Goal: Task Accomplishment & Management: Use online tool/utility

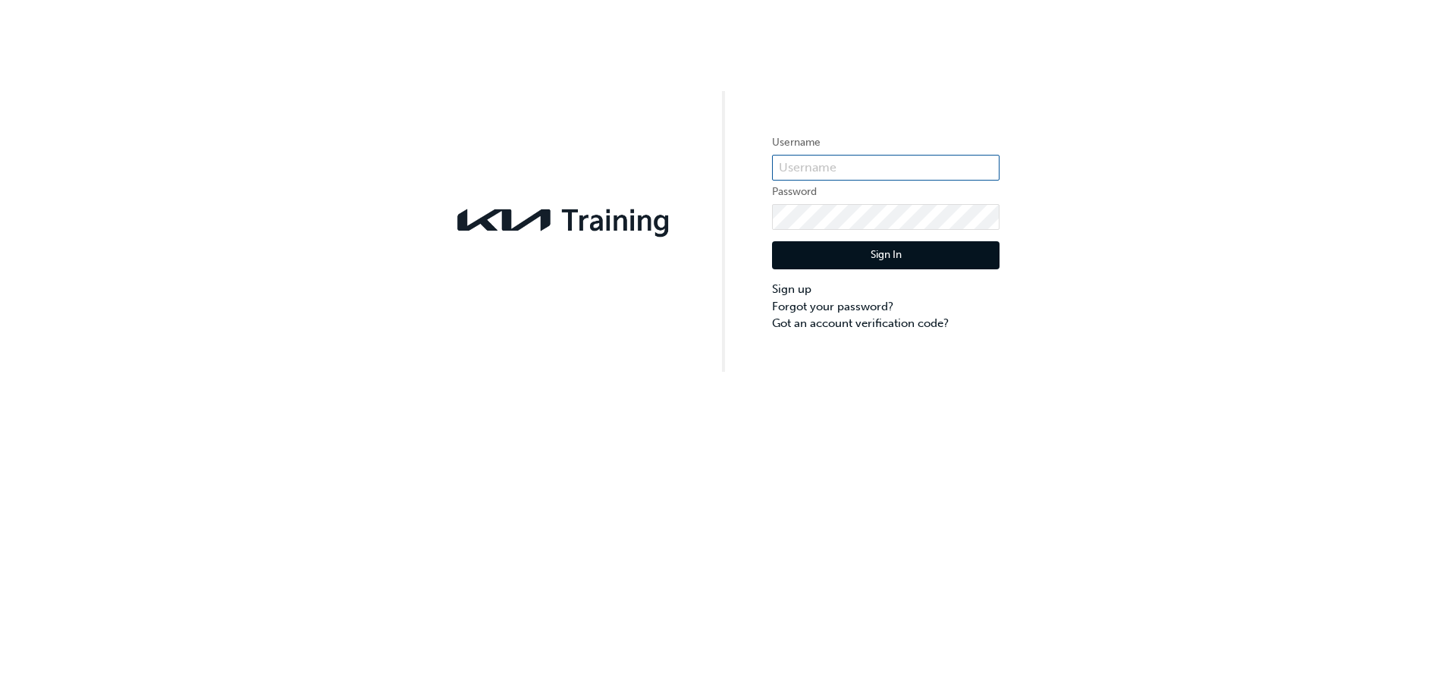
click at [820, 171] on input "text" at bounding box center [885, 168] width 227 height 26
type input "0005983133"
click at [838, 259] on button "Sign In" at bounding box center [885, 255] width 227 height 29
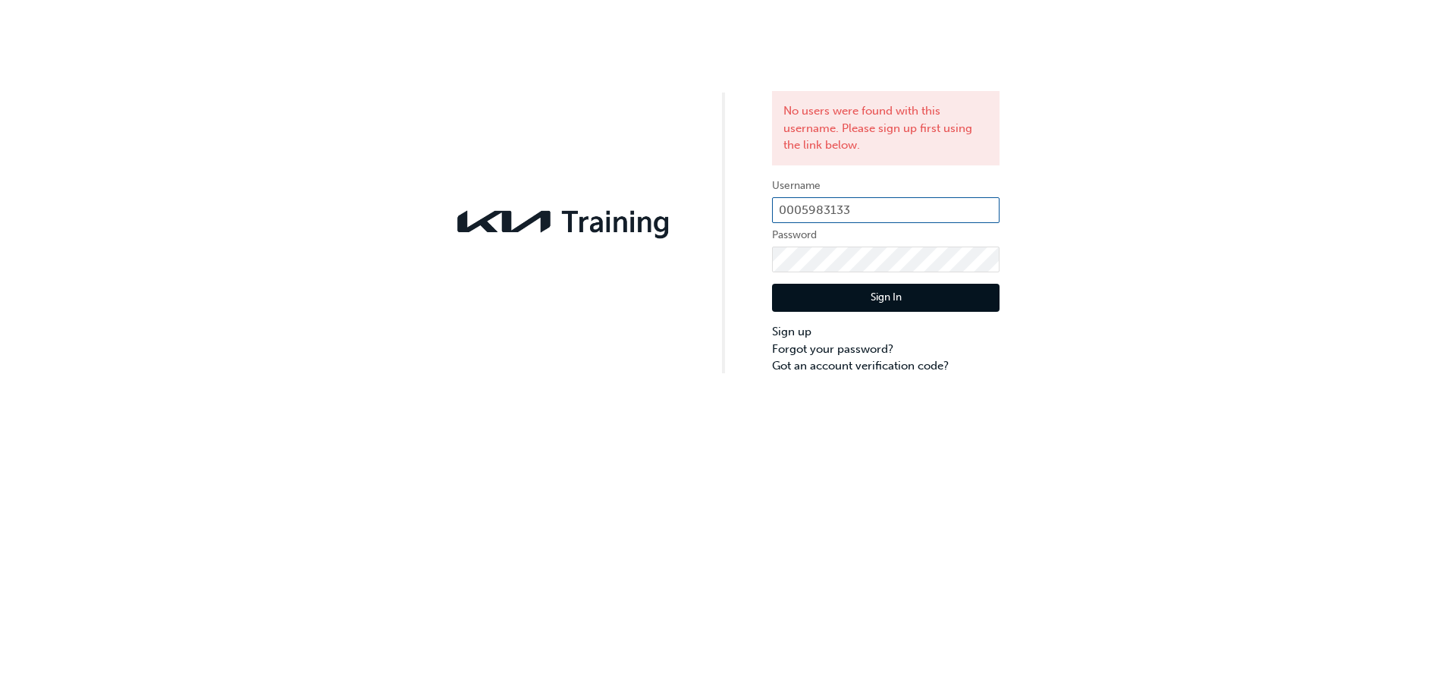
drag, startPoint x: 913, startPoint y: 202, endPoint x: 305, endPoint y: 255, distance: 610.4
click at [305, 255] on div "No users were found with this username. Please sign up first using the link bel…" at bounding box center [725, 187] width 1450 height 375
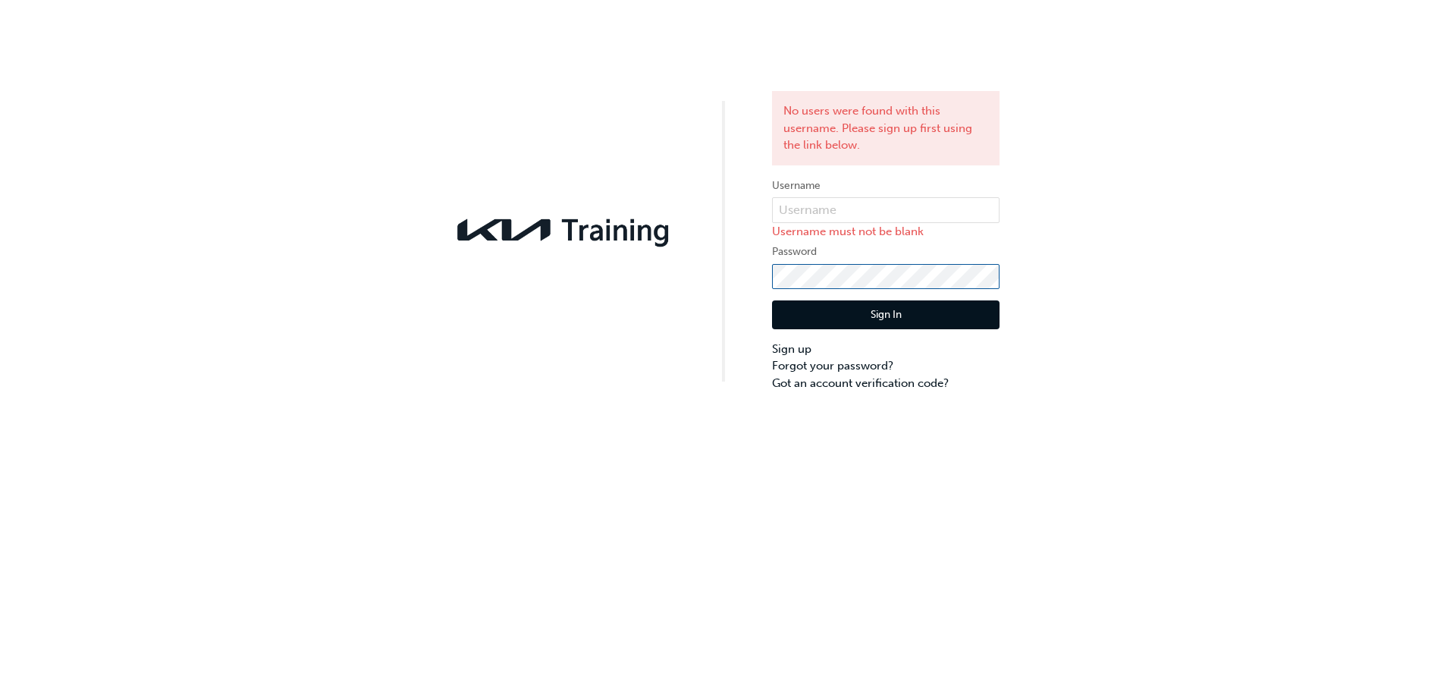
click at [610, 296] on div "No users were found with this username. Please sign up first using the link bel…" at bounding box center [725, 195] width 1450 height 391
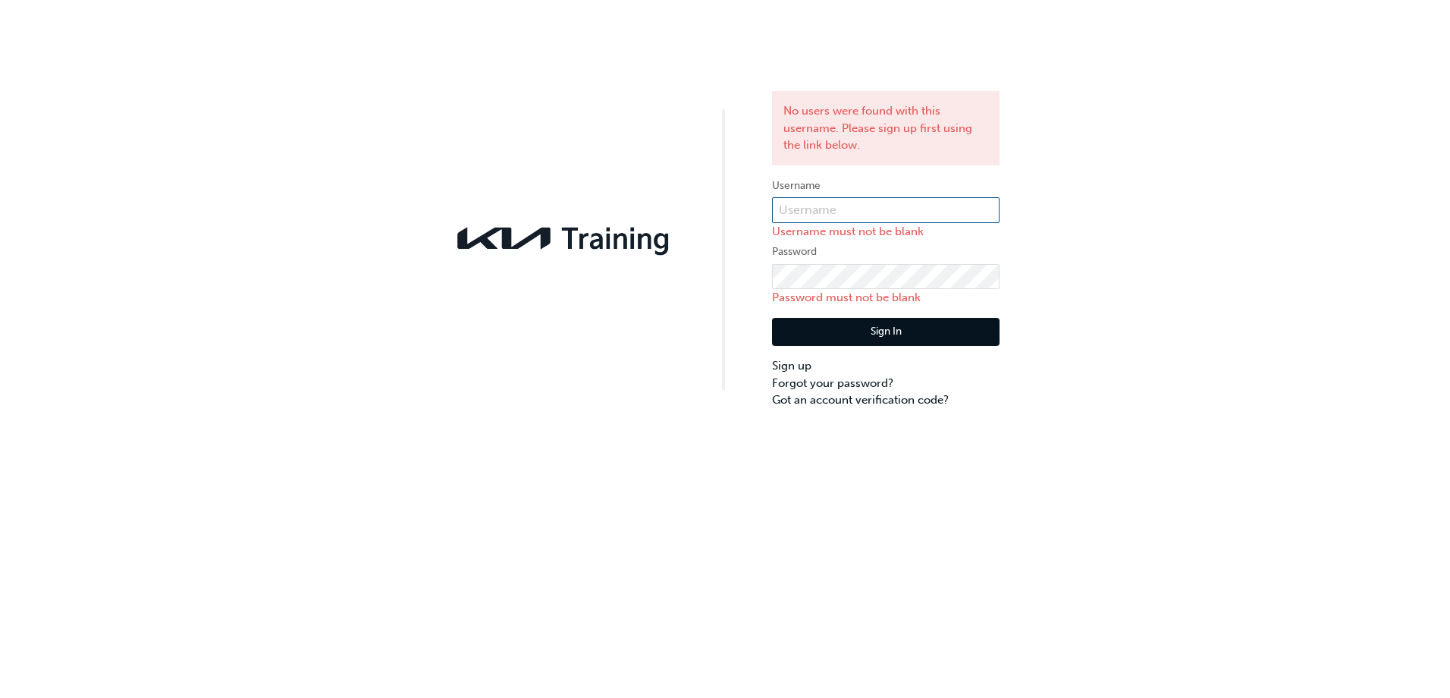
click at [889, 208] on input "text" at bounding box center [885, 210] width 227 height 26
paste input "KAU85710D0"
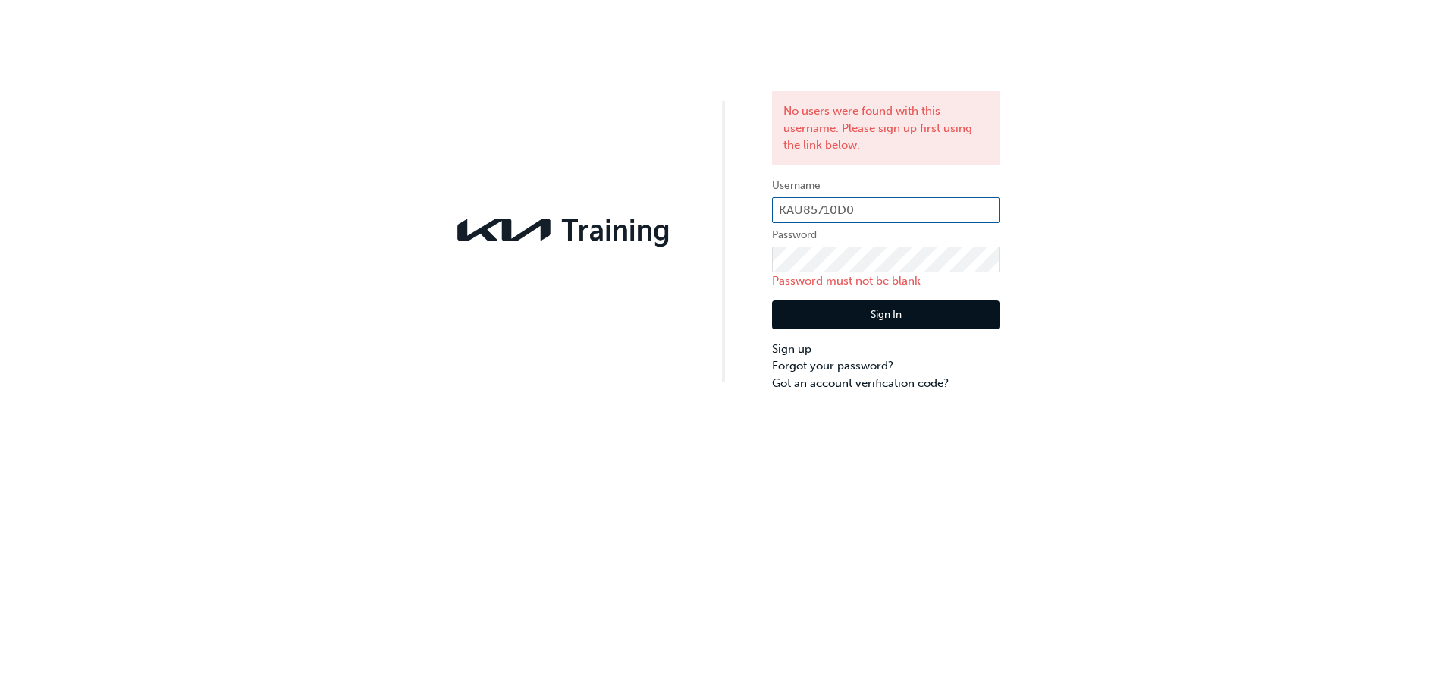
type input "KAU85710D0"
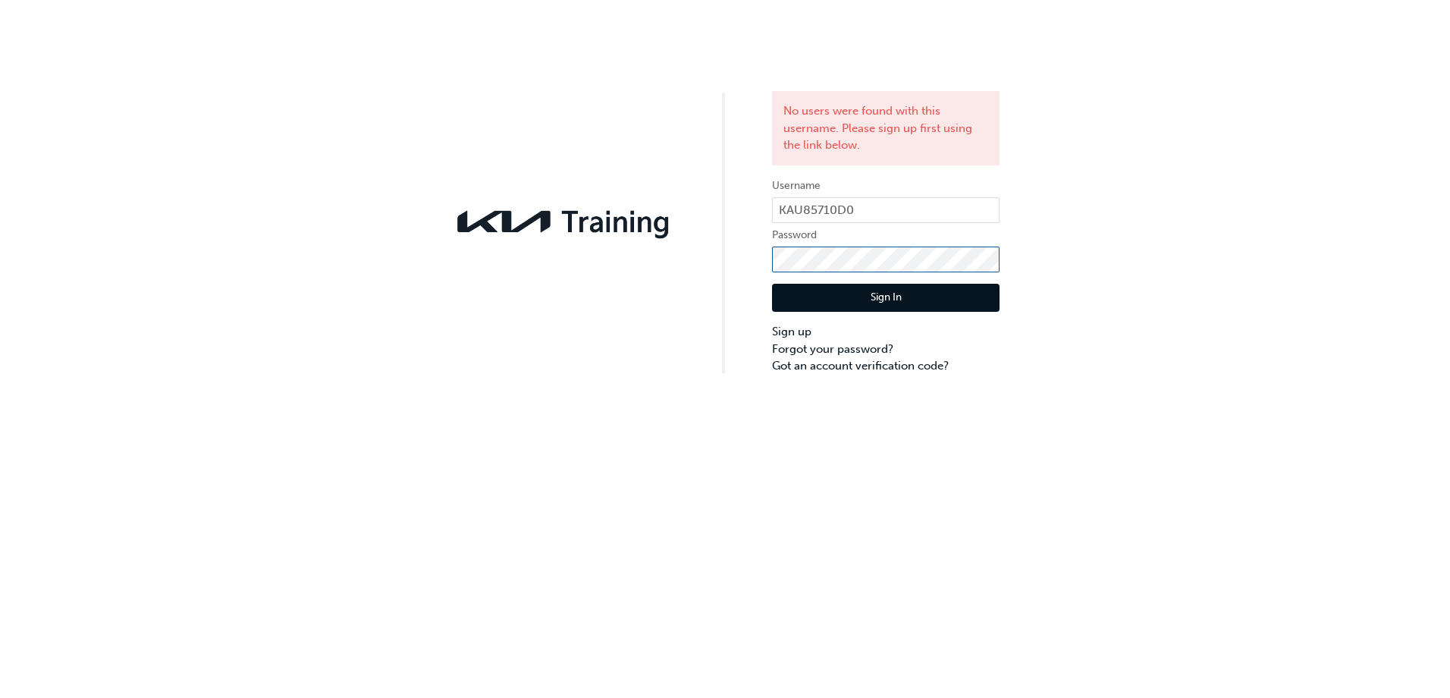
click button "Sign In" at bounding box center [885, 298] width 227 height 29
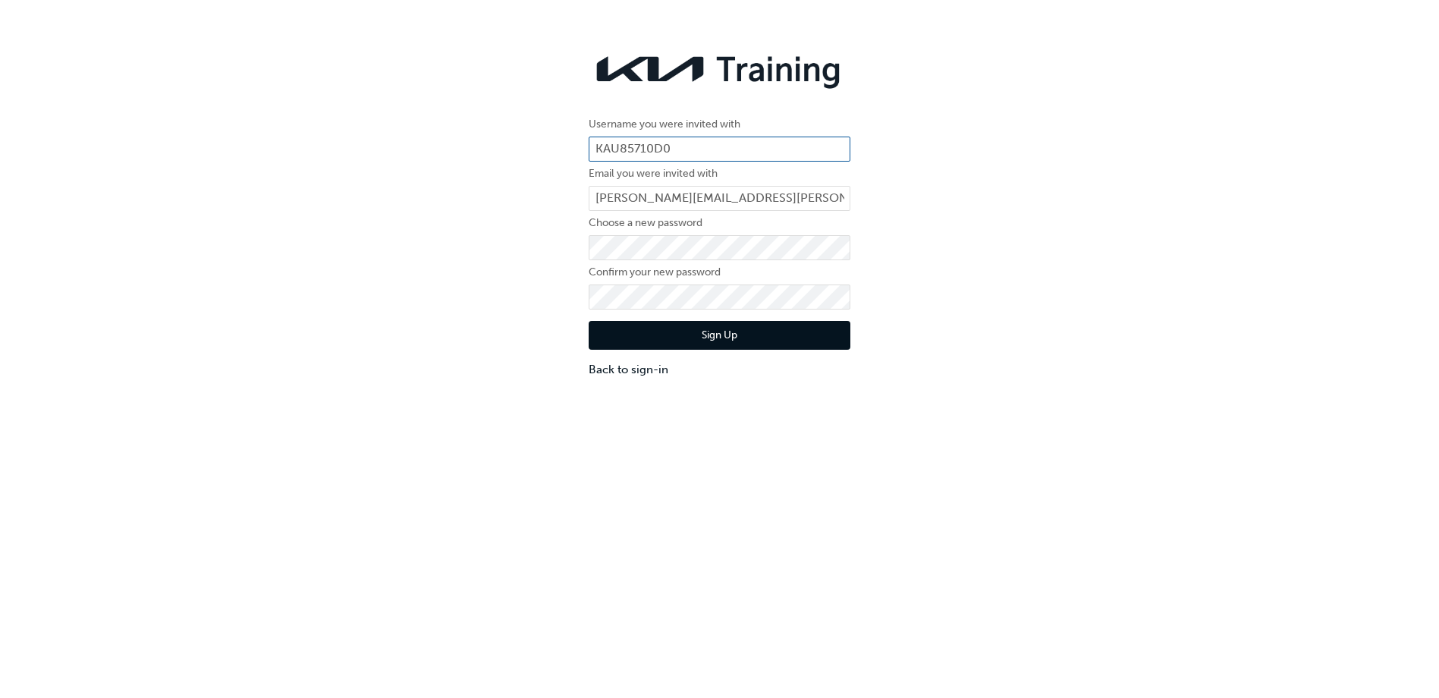
drag, startPoint x: 670, startPoint y: 146, endPoint x: 542, endPoint y: 156, distance: 127.8
click at [544, 156] on div "Username you were invited with KAU85710D0 Email you were invited with sarah.mil…" at bounding box center [719, 211] width 1439 height 355
click at [662, 337] on button "Sign Up" at bounding box center [719, 335] width 262 height 29
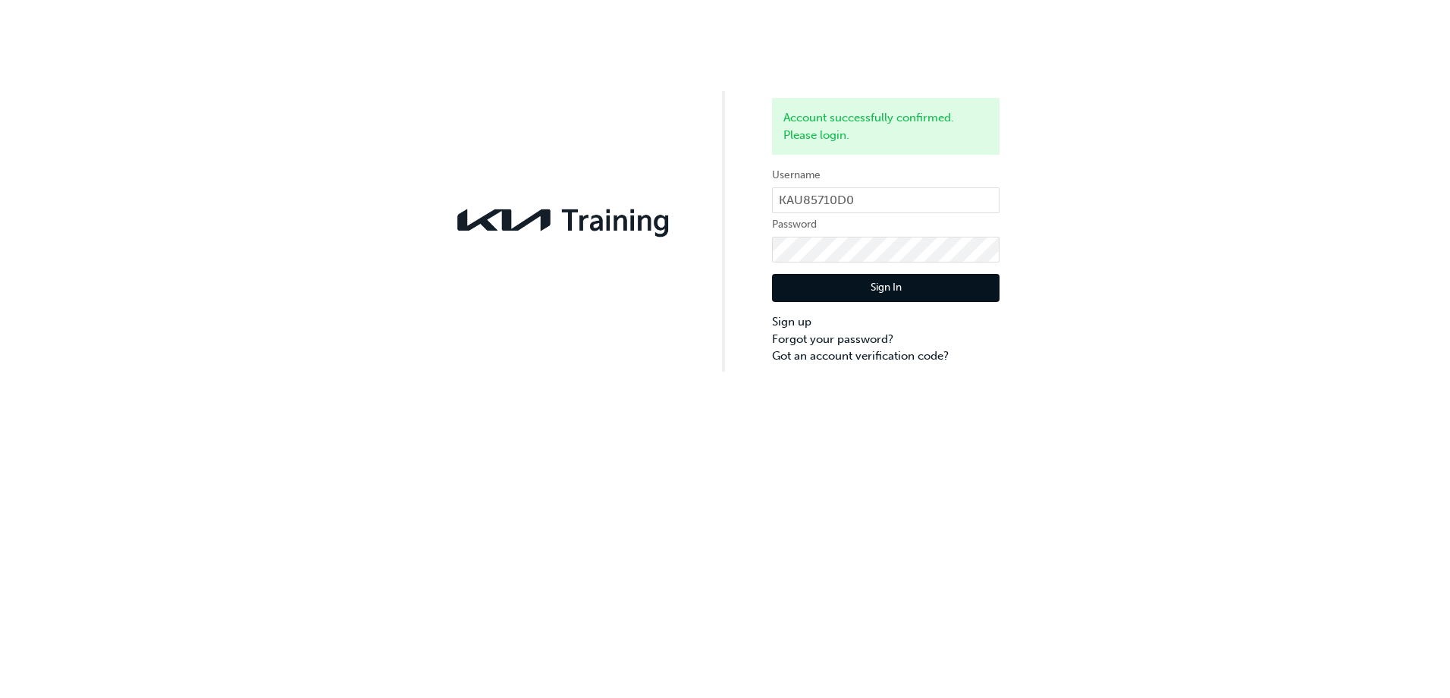
click at [852, 297] on button "Sign In" at bounding box center [885, 288] width 227 height 29
